Goal: Transaction & Acquisition: Purchase product/service

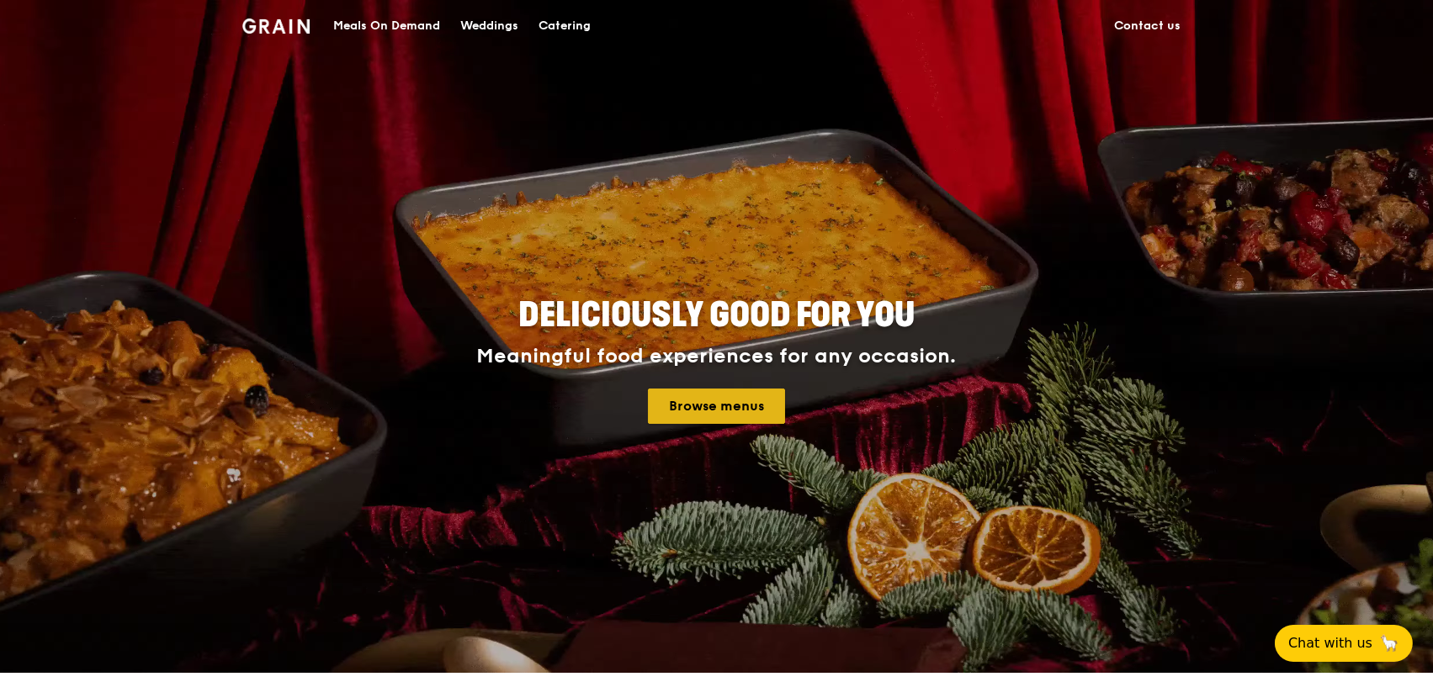
click at [743, 413] on link "Browse menus" at bounding box center [716, 406] width 137 height 35
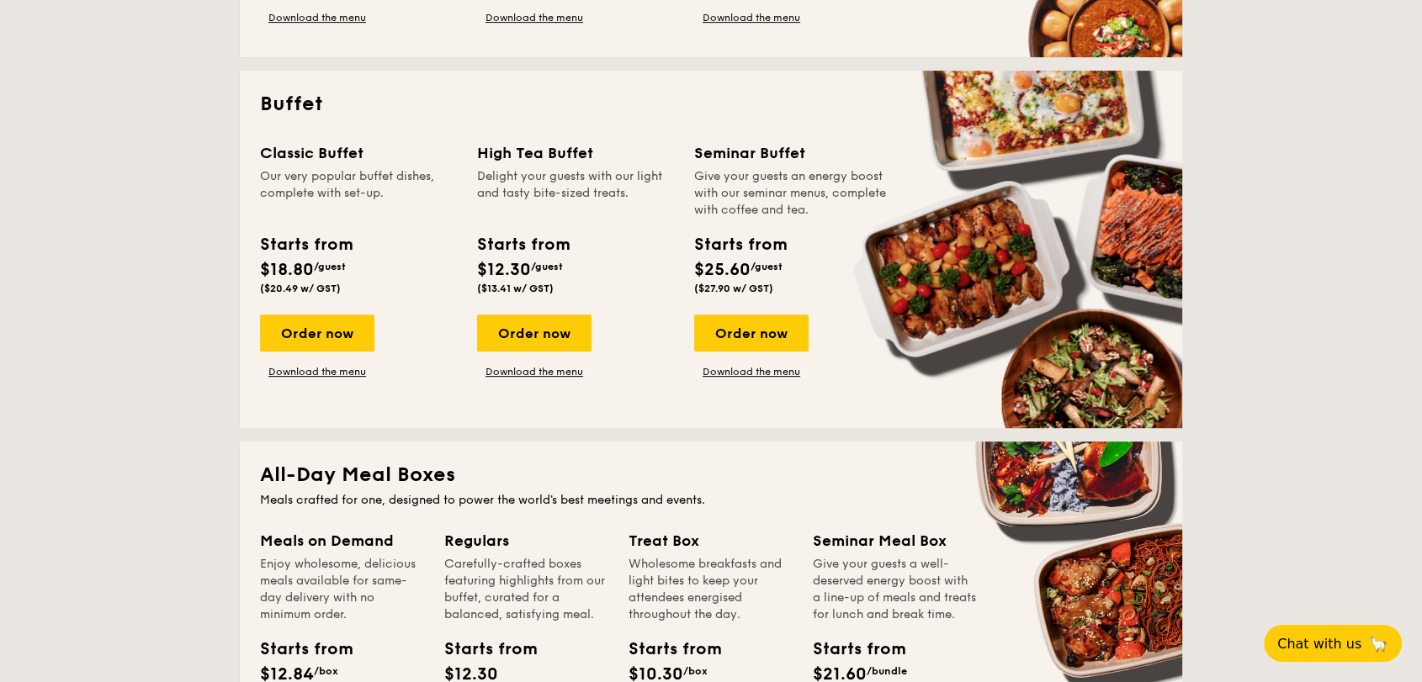
scroll to position [694, 0]
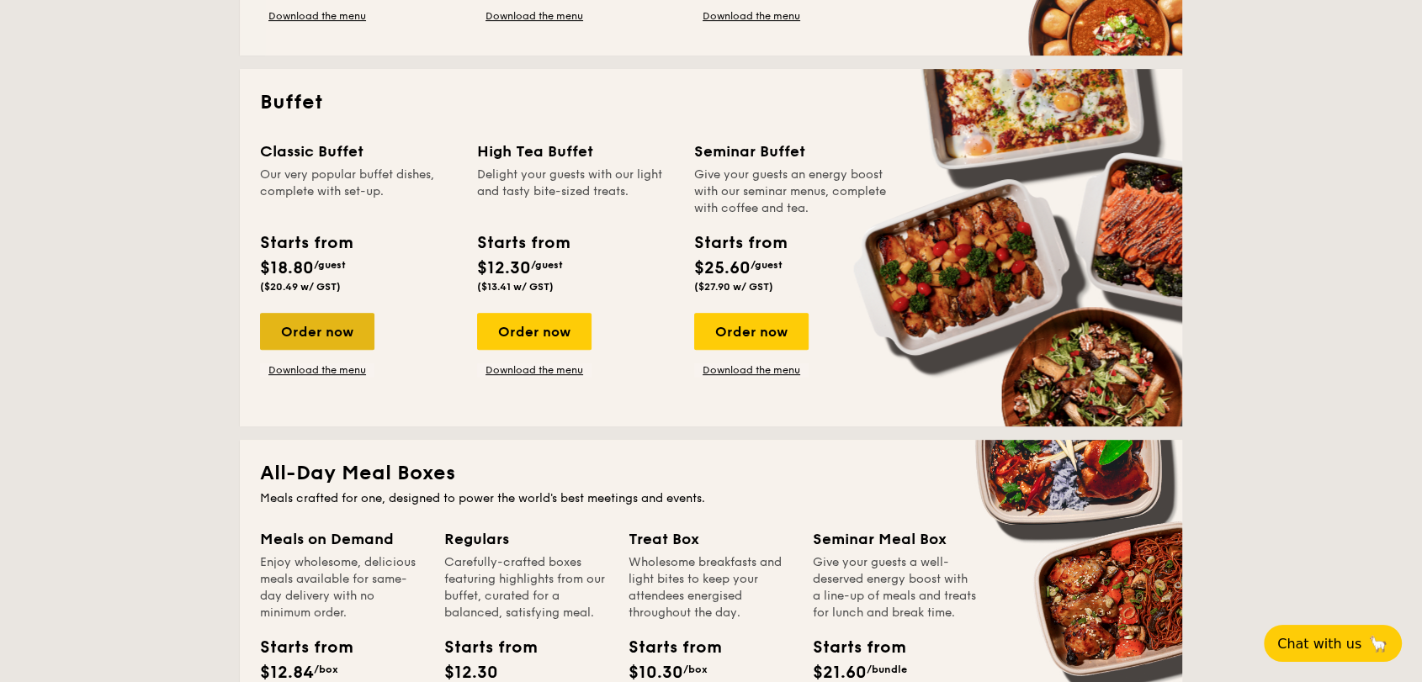
click at [336, 321] on div "Order now" at bounding box center [317, 331] width 114 height 37
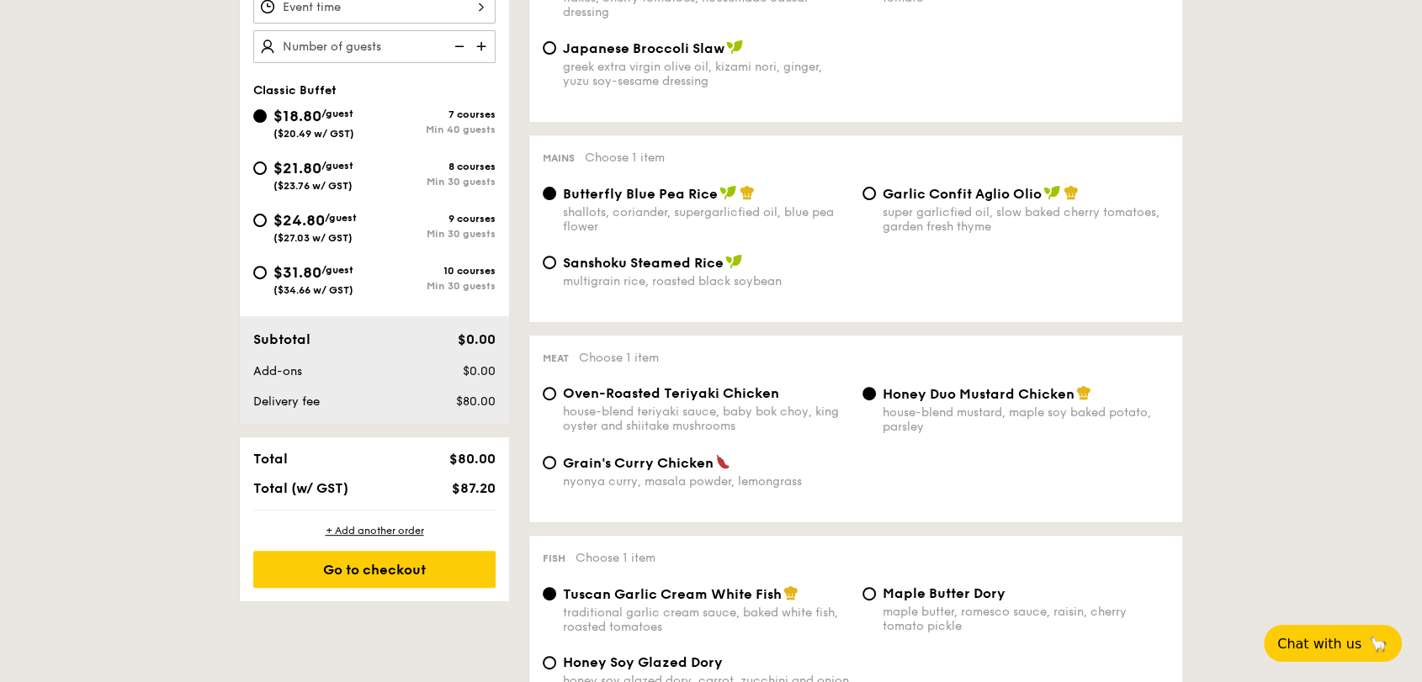
scroll to position [552, 0]
